Goal: Download file/media

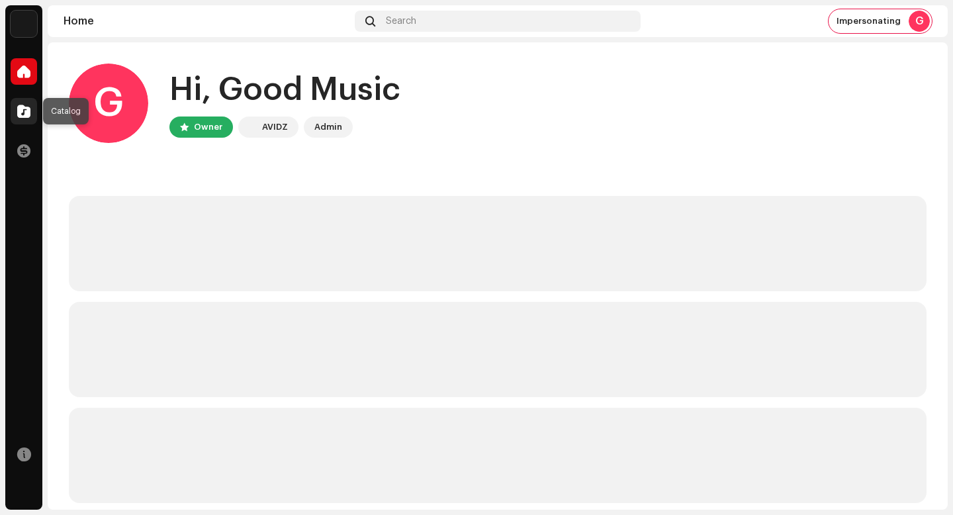
click at [24, 106] on span at bounding box center [23, 111] width 13 height 11
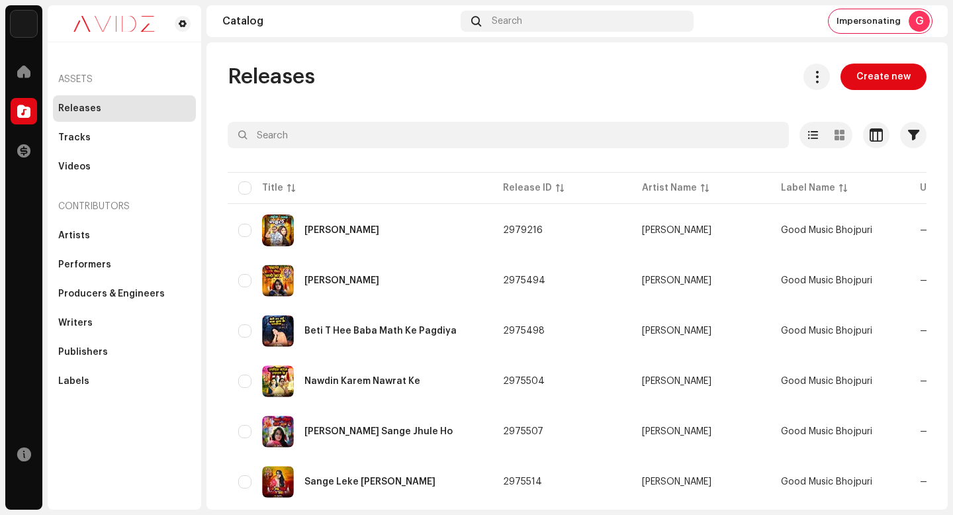
click at [811, 77] on span at bounding box center [817, 76] width 13 height 11
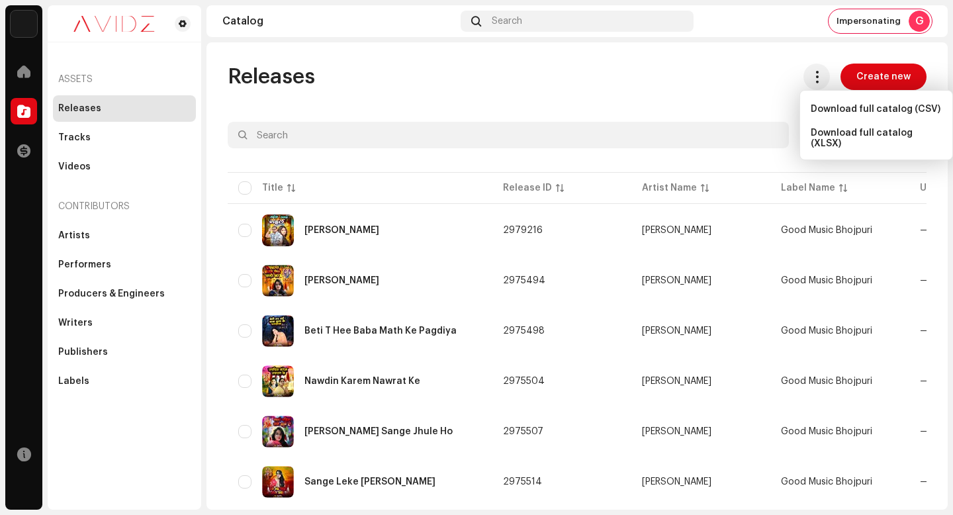
click at [837, 144] on div "Download full catalog (XLSX)" at bounding box center [876, 138] width 142 height 32
click at [874, 23] on span "Impersonating" at bounding box center [869, 21] width 64 height 11
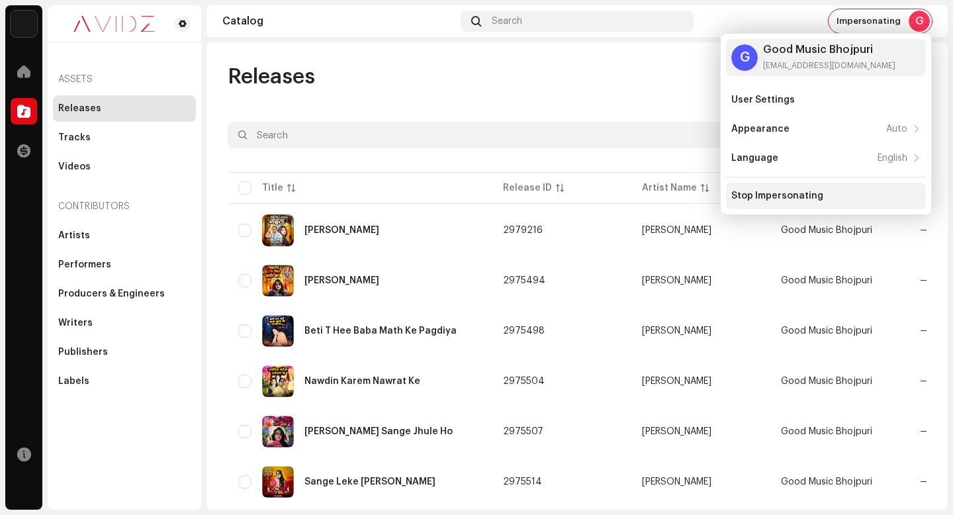
click at [811, 187] on div "Stop Impersonating" at bounding box center [826, 196] width 200 height 26
